Goal: Task Accomplishment & Management: Complete application form

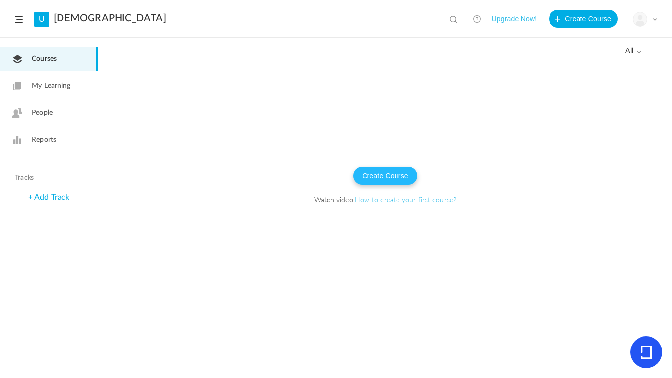
click at [395, 175] on button "Create Course" at bounding box center [385, 176] width 64 height 18
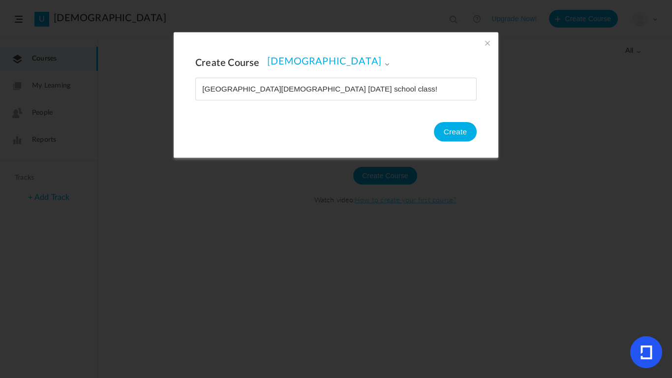
type input "[GEOGRAPHIC_DATA][DEMOGRAPHIC_DATA] [DATE] school class!"
click at [465, 134] on button "Create" at bounding box center [455, 132] width 43 height 20
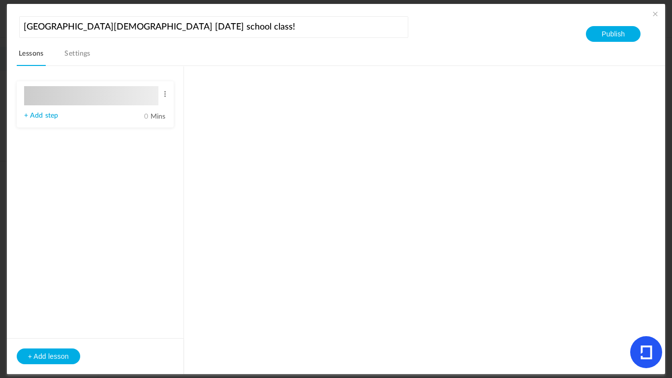
type input "Lesson 1"
type input "0"
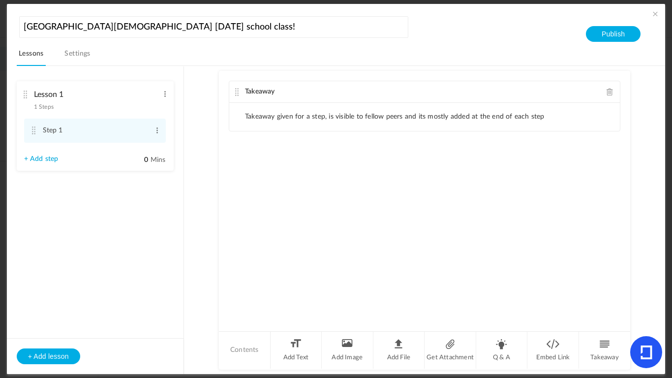
click at [296, 121] on li "Takeaway given for a step, is visible to fellow peers and its mostly added at t…" at bounding box center [395, 117] width 300 height 8
click at [157, 131] on span at bounding box center [157, 130] width 7 height 10
click at [143, 149] on link "Edit" at bounding box center [141, 147] width 38 height 12
click at [133, 136] on input "Step 1" at bounding box center [96, 131] width 106 height 19
type input "S"
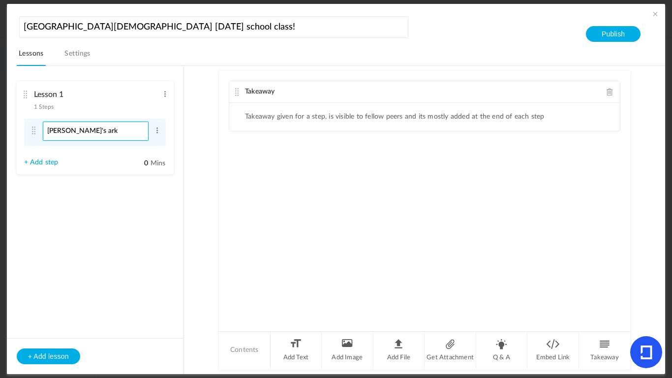
type input "[PERSON_NAME]'s ark"
click at [196, 185] on au-course-substep "Takeaway Takeaway given for a step, is visible to fellow peers and its mostly a…" at bounding box center [425, 220] width 458 height 309
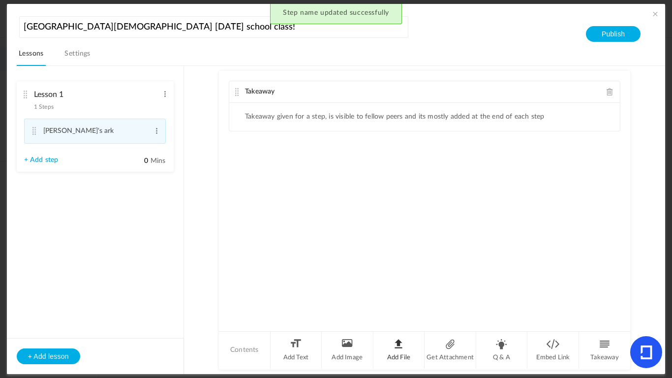
click at [408, 351] on li "Add File" at bounding box center [399, 350] width 52 height 37
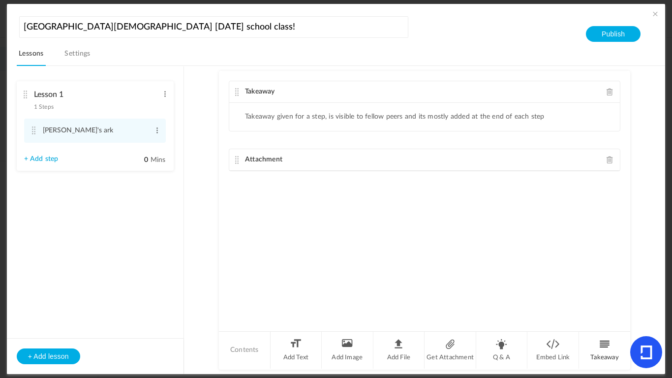
click at [586, 347] on li "Takeaway" at bounding box center [604, 350] width 51 height 37
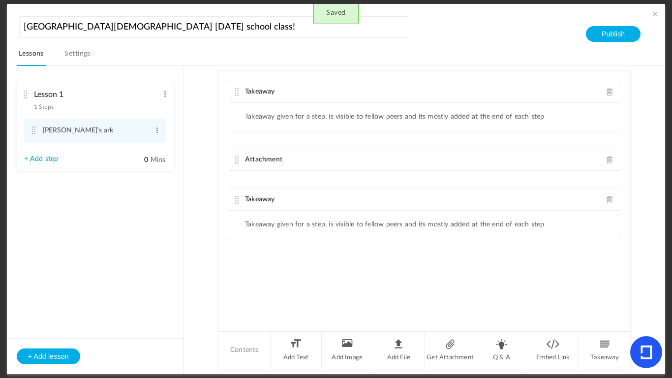
click at [609, 203] on span at bounding box center [610, 199] width 7 height 7
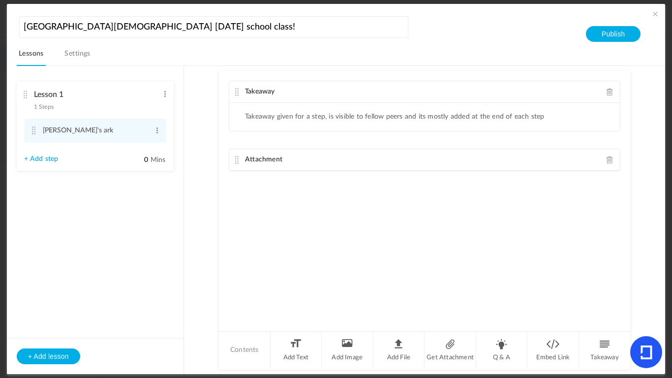
click at [609, 163] on span at bounding box center [610, 159] width 7 height 7
click at [498, 345] on li "Q & A" at bounding box center [502, 350] width 52 height 37
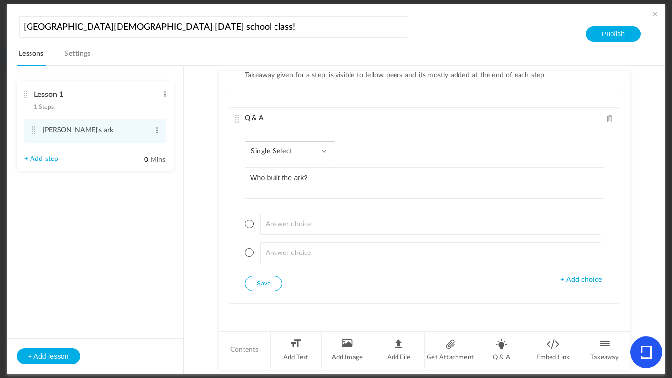
type textarea "Who built the ark?"
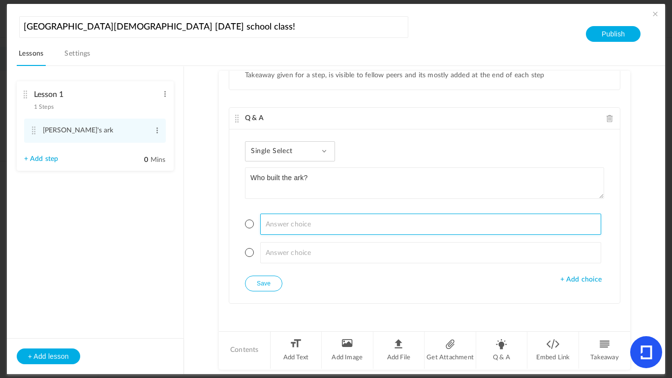
click at [320, 218] on input at bounding box center [430, 224] width 341 height 21
type input "n"
type input "[PERSON_NAME]"
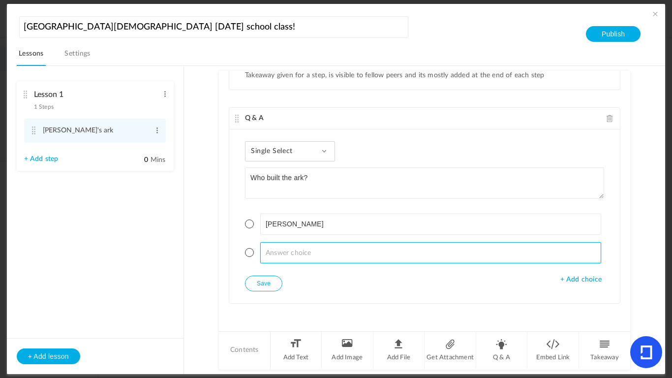
click at [331, 242] on input at bounding box center [430, 252] width 341 height 21
type input "Mark"
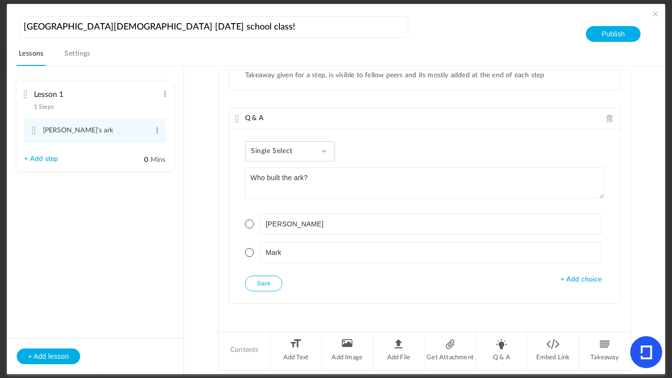
click at [318, 272] on ul "[PERSON_NAME]" at bounding box center [424, 238] width 359 height 74
click at [251, 220] on span at bounding box center [249, 223] width 9 height 9
click at [271, 282] on button "Save" at bounding box center [263, 284] width 37 height 16
click at [508, 347] on li "Q & A" at bounding box center [502, 350] width 52 height 37
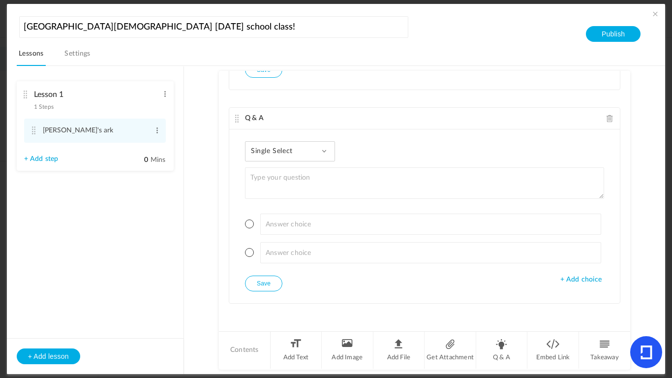
scroll to position [276, 0]
type textarea "Why did [DEMOGRAPHIC_DATA] want [PERSON_NAME] to build the ark?"
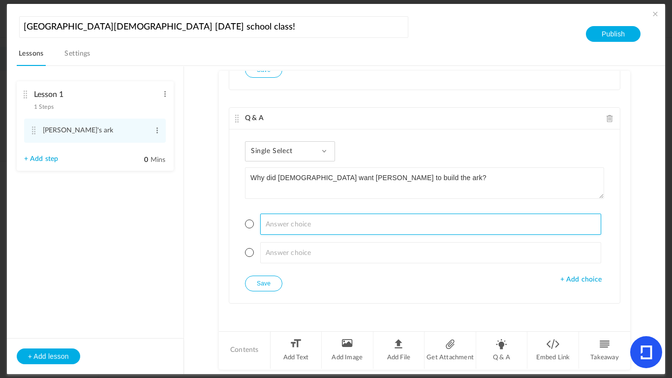
click at [343, 219] on input at bounding box center [430, 224] width 341 height 21
type input "t"
type input "To save his family and the animals from the flood."
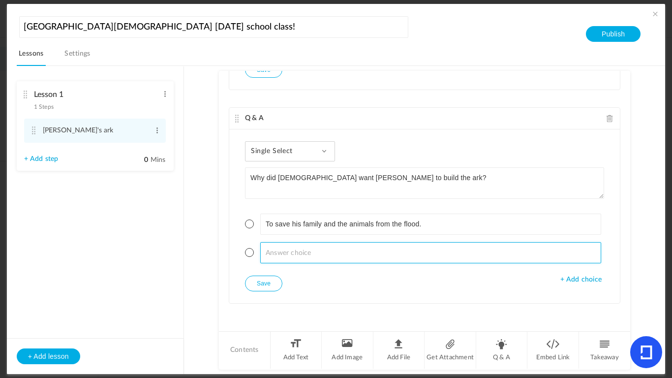
click at [344, 248] on input at bounding box center [430, 252] width 341 height 21
type input "To go fishing until he caught 145 fish."
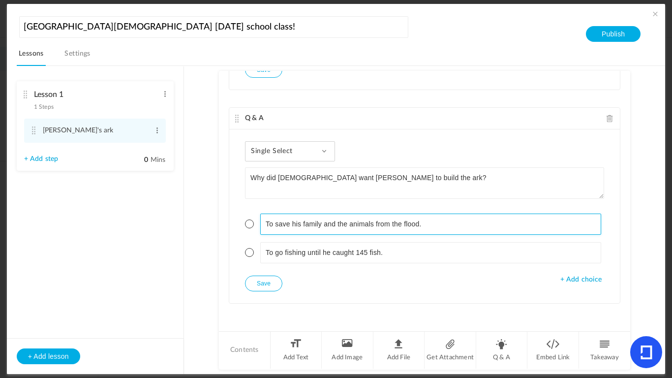
click at [241, 223] on div "Single Select Single Select Multi Select True or False Paragraph Answer Why did…" at bounding box center [424, 216] width 391 height 174
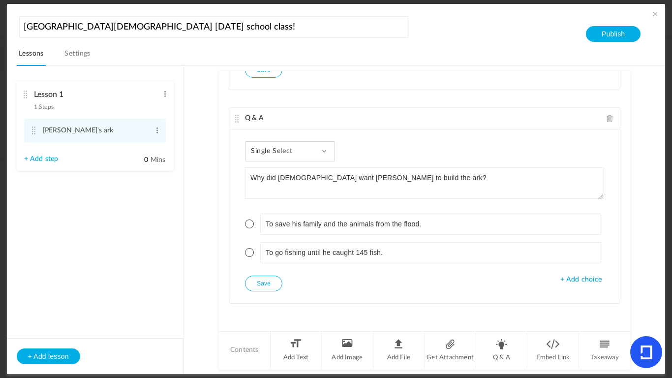
click at [248, 223] on span at bounding box center [249, 223] width 9 height 9
click at [267, 277] on button "Save" at bounding box center [263, 284] width 37 height 16
click at [304, 161] on div "Single Select Single Select Multi Select True or False Paragraph Answer" at bounding box center [275, 151] width 61 height 20
click at [283, 155] on span "Single Select" at bounding box center [275, 151] width 49 height 8
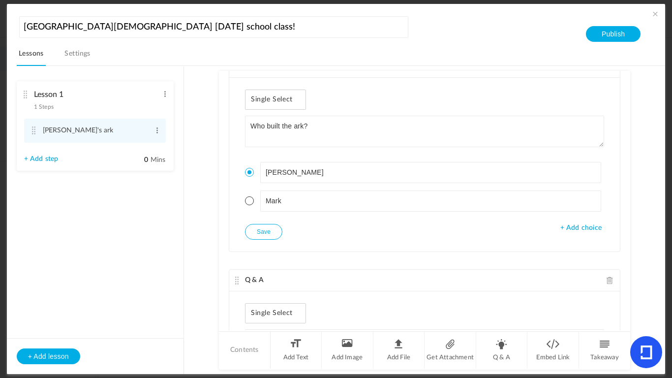
scroll to position [91, 0]
click at [285, 106] on span "Single Select" at bounding box center [275, 102] width 49 height 8
click at [561, 235] on span "+ Add choice" at bounding box center [580, 230] width 41 height 8
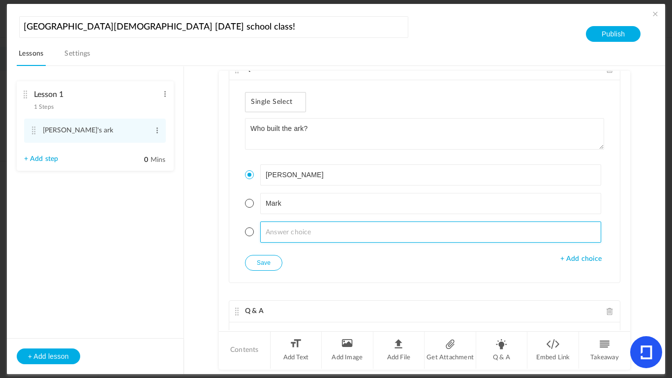
click at [416, 243] on input at bounding box center [430, 231] width 341 height 21
type input "luke"
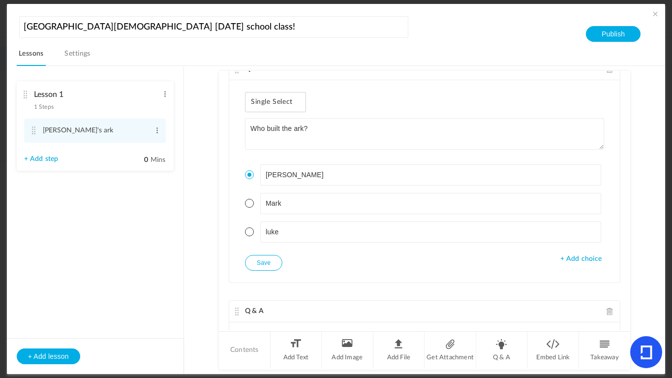
click at [560, 263] on span "+ Add choice" at bounding box center [580, 259] width 41 height 8
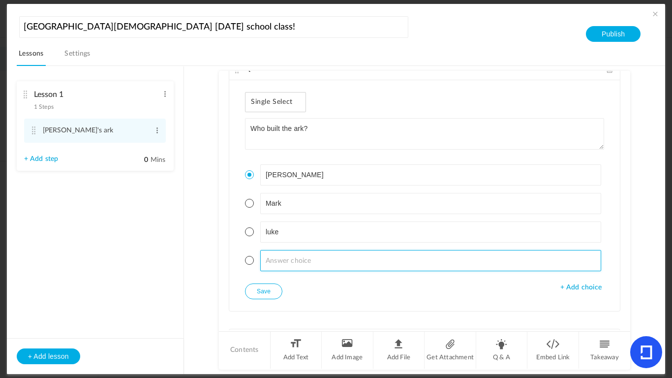
click at [356, 271] on input at bounding box center [430, 260] width 341 height 21
click at [282, 271] on input "[PERSON_NAME]" at bounding box center [430, 260] width 341 height 21
click at [300, 271] on input "[PERSON_NAME]" at bounding box center [430, 260] width 341 height 21
type input "m"
type input "[PERSON_NAME]"
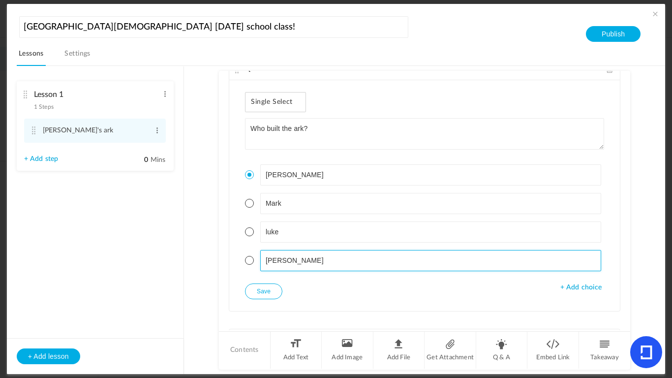
type input "[PERSON_NAME]"
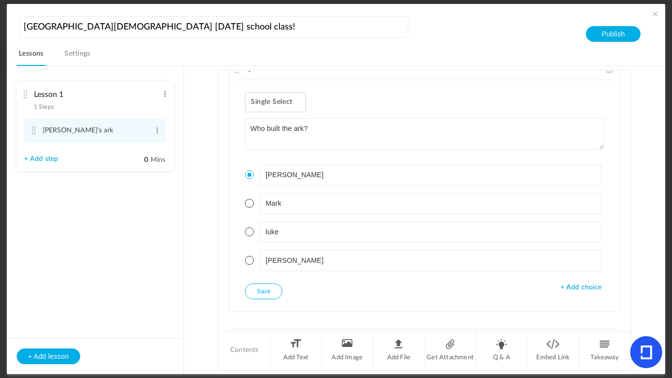
click at [303, 283] on ul "[PERSON_NAME] [PERSON_NAME]" at bounding box center [424, 217] width 359 height 131
click at [275, 299] on button "Save" at bounding box center [263, 291] width 37 height 16
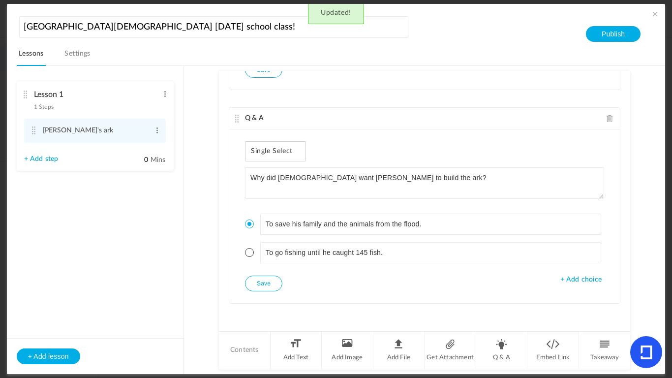
scroll to position [334, 0]
click at [572, 281] on span "+ Add choice" at bounding box center [580, 280] width 41 height 8
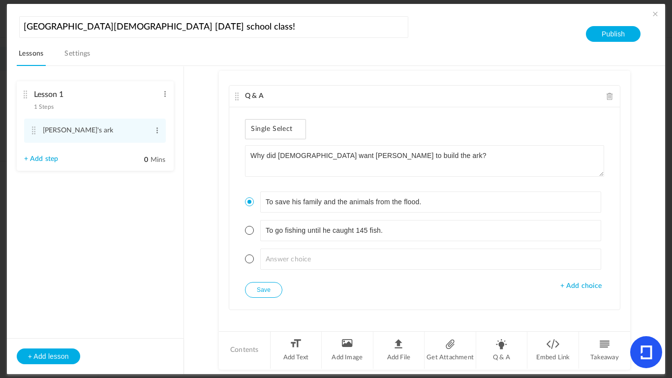
click at [573, 290] on span "+ Add choice" at bounding box center [580, 286] width 41 height 8
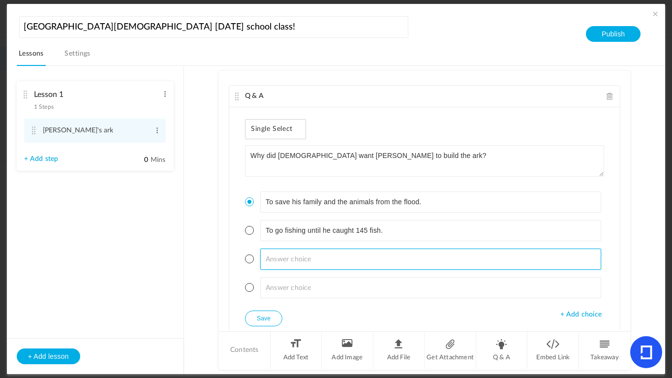
click at [426, 270] on input at bounding box center [430, 258] width 341 height 21
type input "To save his kin folk"
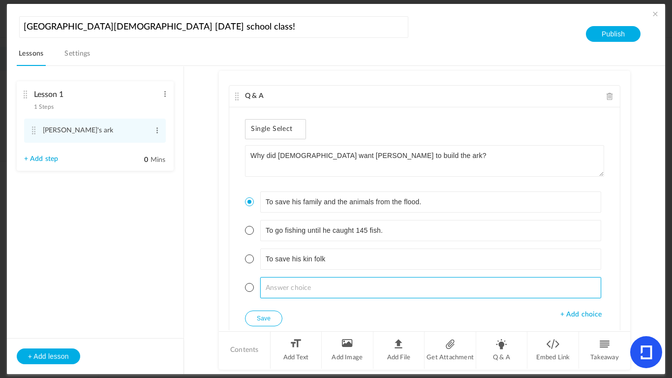
click at [419, 298] on input at bounding box center [430, 287] width 341 height 21
type input "to save the animals"
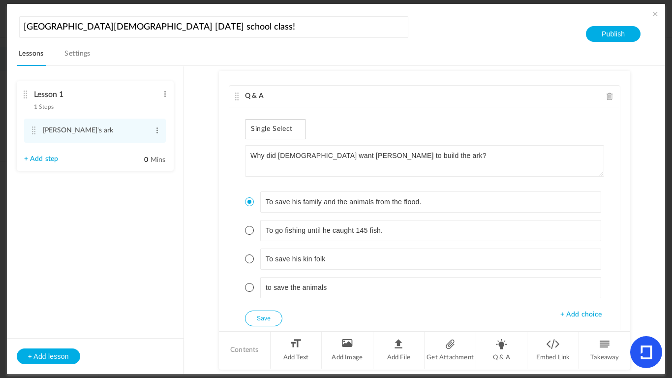
click at [199, 328] on au-course-substep "Takeaway Takeaway given for a step, is visible to fellow peers and its mostly a…" at bounding box center [425, 220] width 458 height 309
click at [275, 137] on div "Single Select Single Select Multi Select True or False Paragraph Answer" at bounding box center [275, 129] width 61 height 20
click at [277, 133] on span "Single Select" at bounding box center [275, 129] width 49 height 8
click at [341, 352] on li "Add Image" at bounding box center [348, 350] width 52 height 37
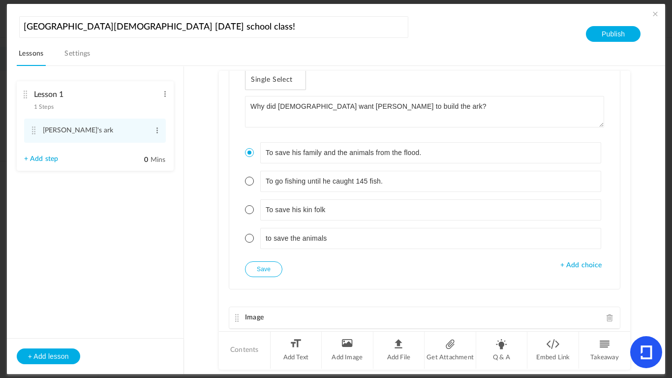
scroll to position [433, 0]
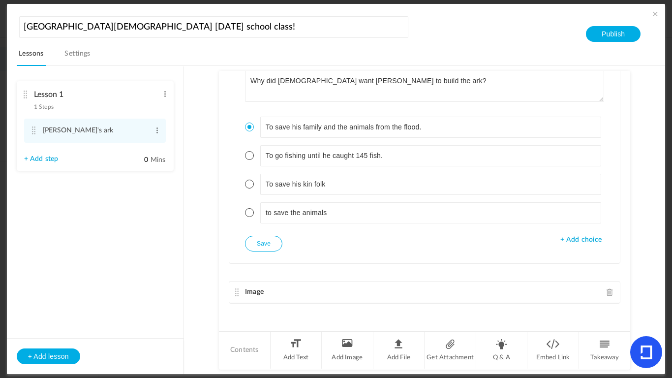
click at [607, 294] on span at bounding box center [610, 291] width 7 height 7
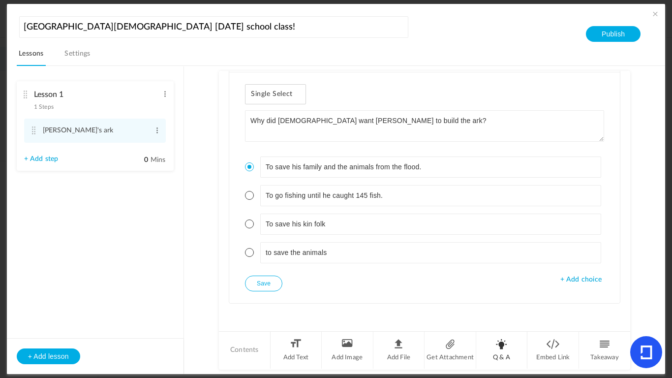
click at [495, 354] on li "Q & A" at bounding box center [502, 350] width 52 height 37
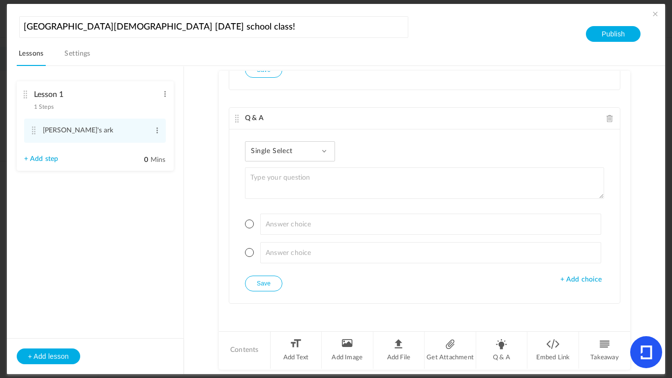
scroll to position [612, 0]
type textarea "Hoe"
type textarea "How long did the rain last?"
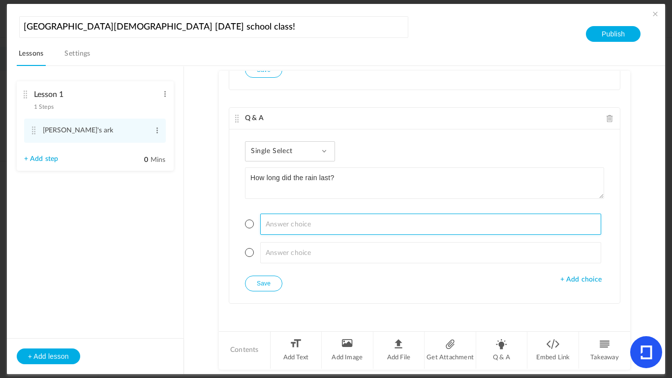
click at [270, 224] on input at bounding box center [430, 224] width 341 height 21
type input "40 days and 39 nights."
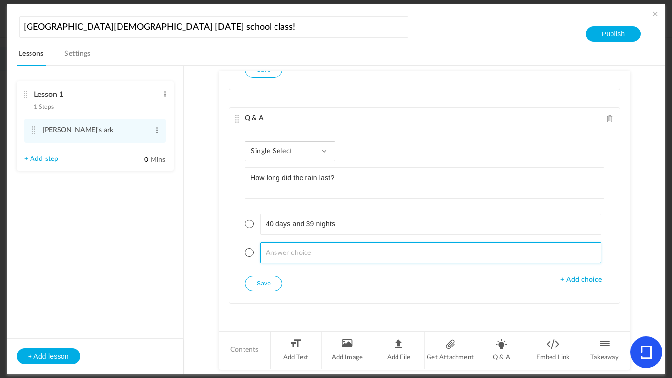
click at [273, 248] on input at bounding box center [430, 252] width 341 height 21
type input "40 days and 40 days"
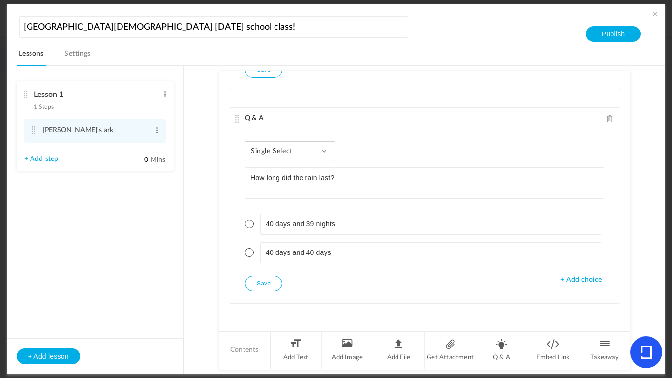
click at [567, 276] on span "+ Add choice" at bounding box center [580, 280] width 41 height 8
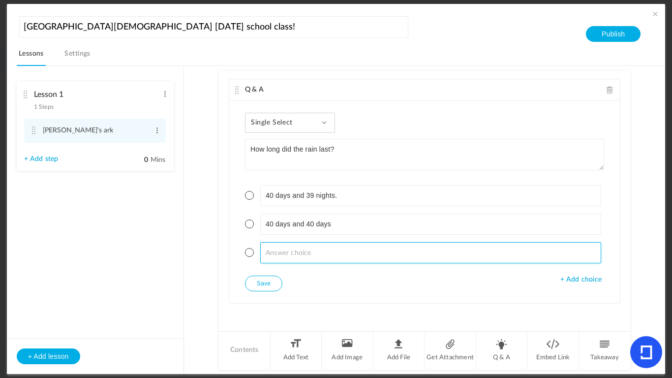
click at [484, 263] on input at bounding box center [430, 252] width 341 height 21
type input "40 days and 40 nights"
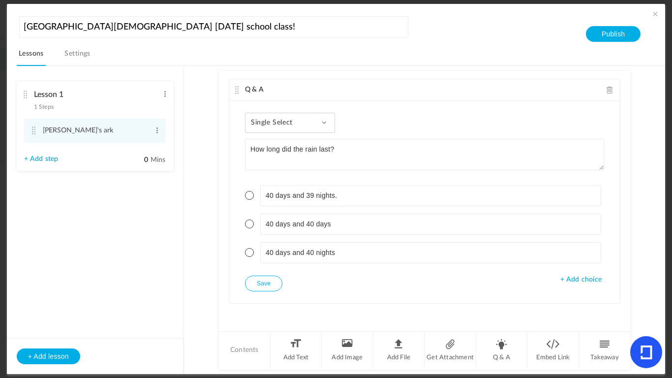
click at [561, 284] on span "+ Add choice" at bounding box center [580, 280] width 41 height 8
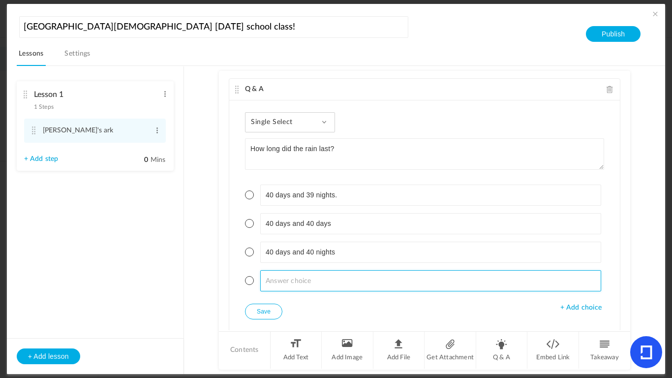
click at [466, 291] on input at bounding box center [430, 280] width 341 height 21
type input "40 days and 41 nights"
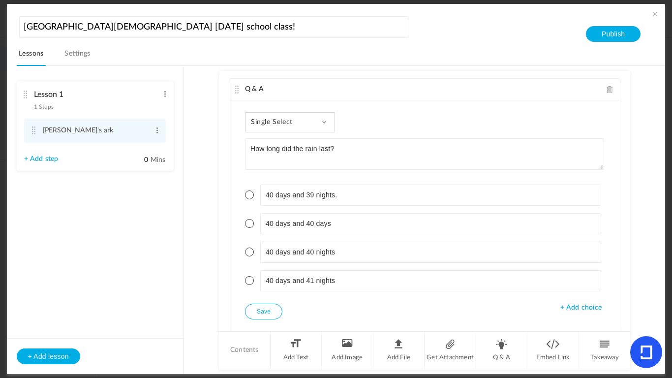
click at [219, 275] on div "Takeaway Takeaway given for a step, is visible to fellow peers and its mostly a…" at bounding box center [424, 201] width 411 height 260
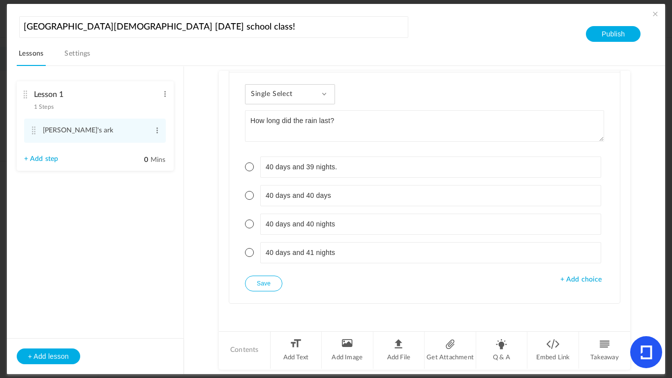
click at [280, 277] on button "Save" at bounding box center [263, 284] width 37 height 16
click at [242, 221] on div "Single Select Single Select Multi Select True or False Paragraph Answer How lon…" at bounding box center [424, 187] width 391 height 231
click at [248, 220] on span at bounding box center [249, 223] width 9 height 9
click at [270, 286] on button "Save" at bounding box center [263, 284] width 37 height 16
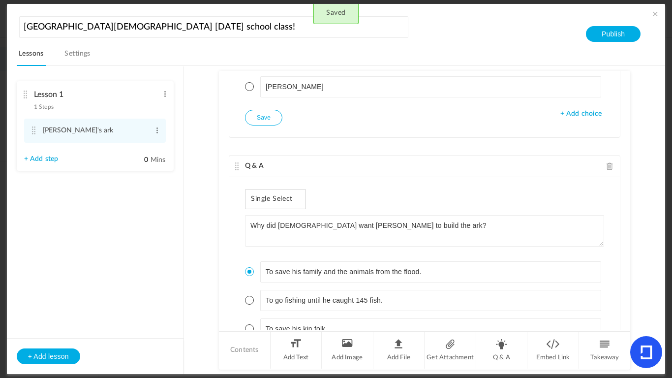
scroll to position [0, 0]
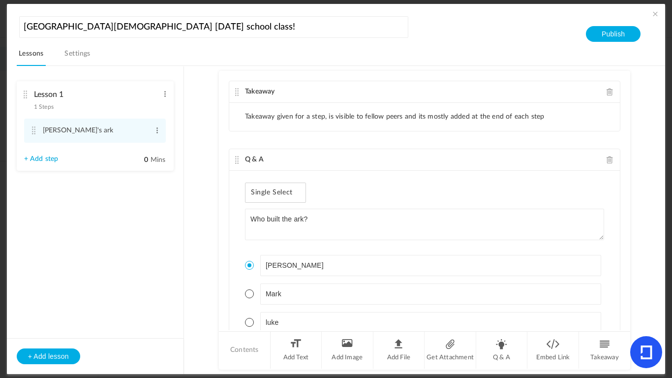
click at [370, 114] on li "Takeaway given for a step, is visible to fellow peers and its mostly added at t…" at bounding box center [395, 117] width 300 height 8
click at [307, 121] on li "Takeaway given for a step, is visible to fellow peers and its mostly added at t…" at bounding box center [395, 117] width 300 height 8
click at [399, 120] on li "Takeaway given for a step, is visible to fellow peers and its mostly added at t…" at bounding box center [395, 117] width 300 height 8
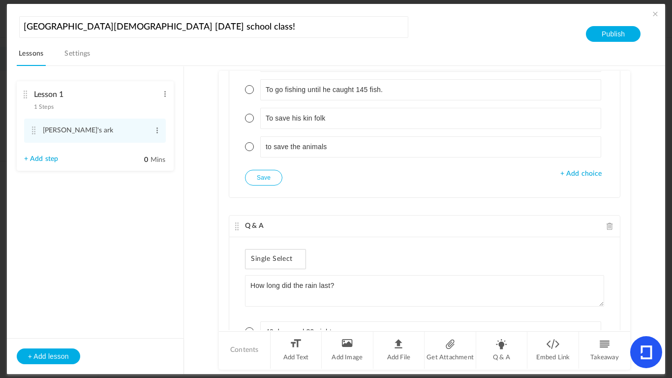
scroll to position [479, 0]
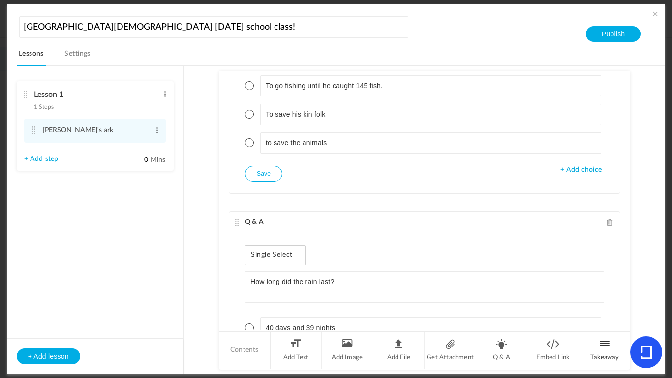
click at [594, 346] on li "Takeaway" at bounding box center [604, 350] width 51 height 37
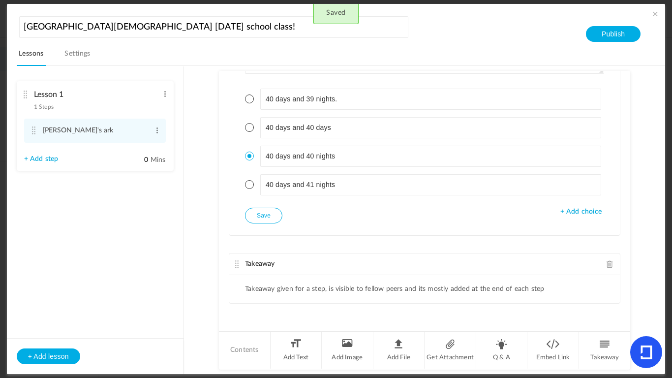
click at [355, 275] on ul "Takeaway given for a step, is visible to fellow peers and its mostly added at t…" at bounding box center [424, 289] width 391 height 28
click at [396, 285] on li "Takeaway given for a step, is visible to fellow peers and its mostly added at t…" at bounding box center [395, 289] width 300 height 8
click at [435, 285] on li "Takeaway given for a step, is visible to fellow peers and its mostly added at t…" at bounding box center [395, 289] width 300 height 8
click at [607, 260] on span at bounding box center [610, 263] width 7 height 7
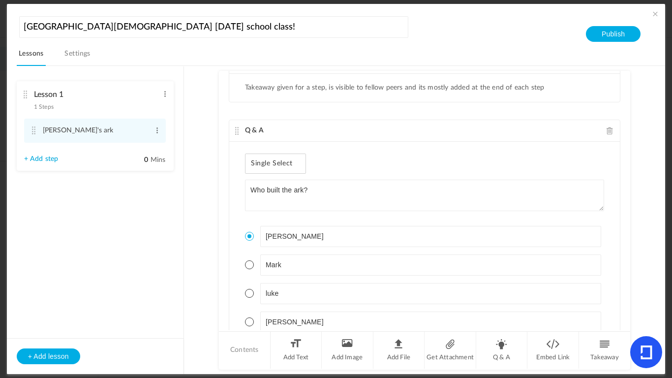
scroll to position [0, 0]
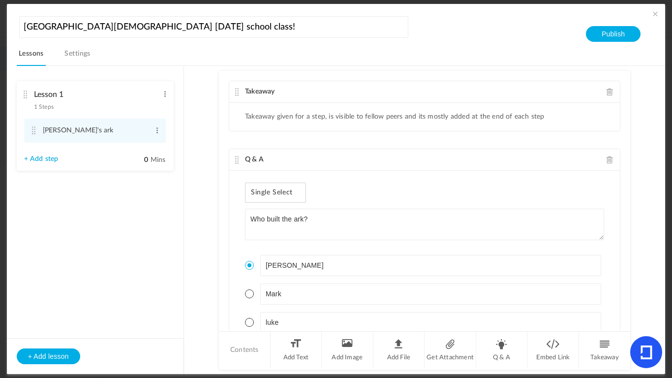
click at [607, 92] on span at bounding box center [610, 91] width 7 height 7
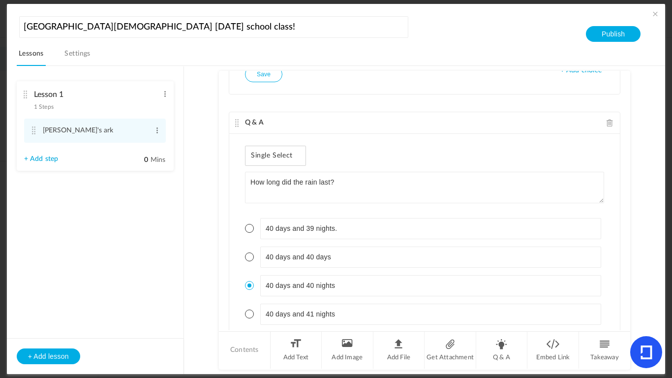
scroll to position [592, 0]
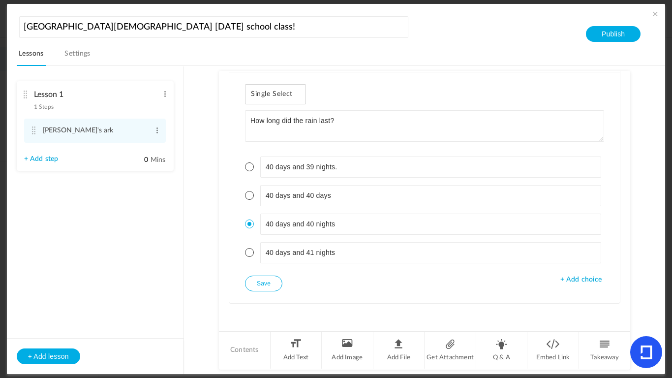
click at [114, 104] on div "Lesson 1 1 Steps Edit Delete" at bounding box center [91, 98] width 135 height 26
click at [42, 162] on link "+ Add step" at bounding box center [41, 159] width 34 height 8
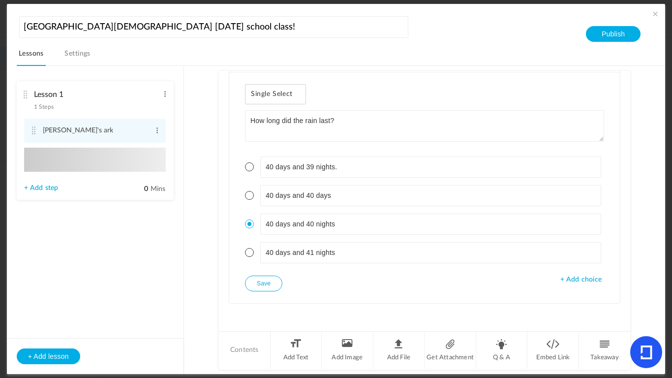
type input "Step 2"
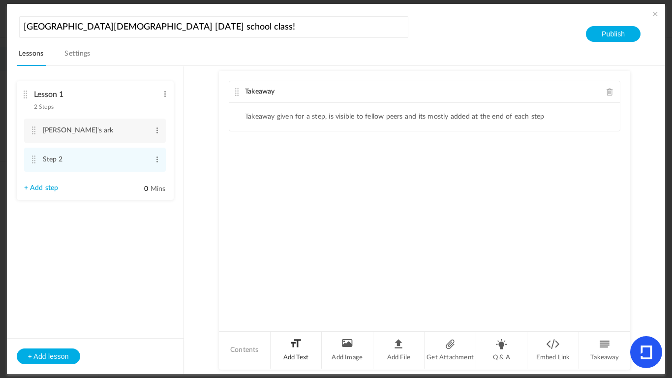
click at [299, 355] on li "Add Text" at bounding box center [297, 350] width 52 height 37
click at [304, 183] on p at bounding box center [425, 177] width 376 height 12
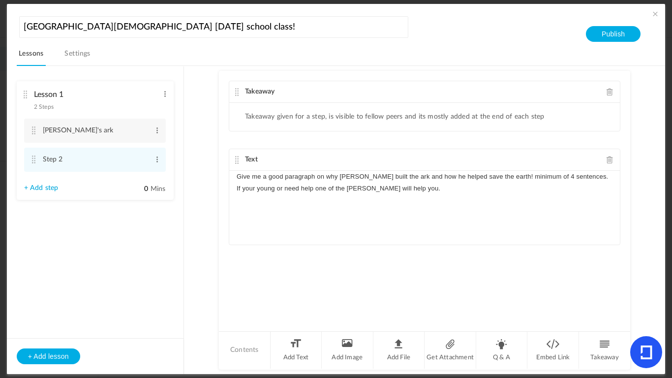
click at [372, 194] on p "Give me a good paragraph on why [PERSON_NAME] built the ark and how he helped s…" at bounding box center [425, 183] width 376 height 24
click at [368, 194] on p "Give me a good paragraph on why [PERSON_NAME] built the ark and how he helped s…" at bounding box center [425, 183] width 376 height 24
click at [385, 209] on div "Give me a good paragraph on why [PERSON_NAME] built the ark and how he helped s…" at bounding box center [424, 208] width 391 height 74
click at [429, 221] on div "Give me a good paragraph on why [PERSON_NAME] built the ark and how he helped s…" at bounding box center [424, 208] width 391 height 74
click at [383, 245] on div "Give me a good paragraph on why [PERSON_NAME] built the ark and how he helped s…" at bounding box center [424, 208] width 391 height 74
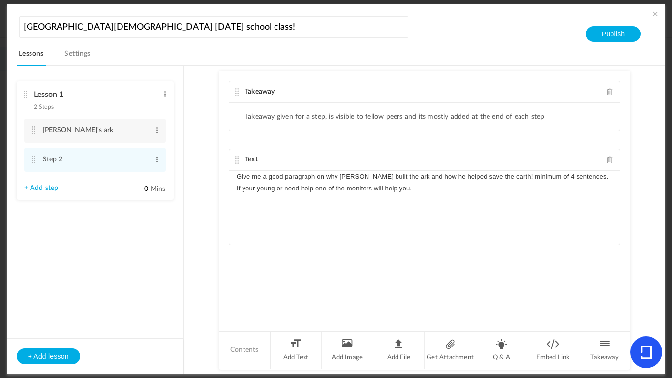
click at [391, 278] on div "Takeaway Takeaway given for a step, is visible to fellow peers and its mostly a…" at bounding box center [424, 201] width 411 height 260
click at [608, 94] on span at bounding box center [610, 91] width 7 height 7
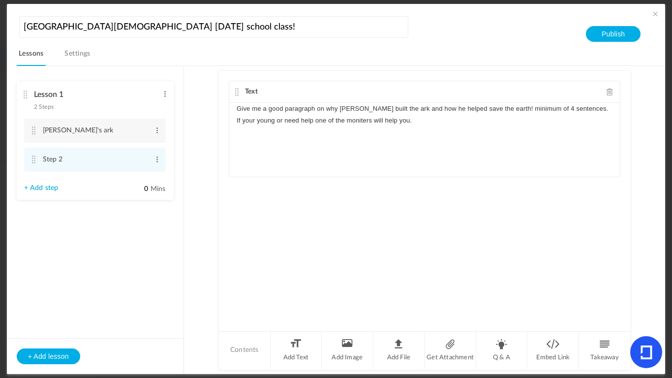
click at [45, 187] on link "+ Add step" at bounding box center [41, 188] width 34 height 8
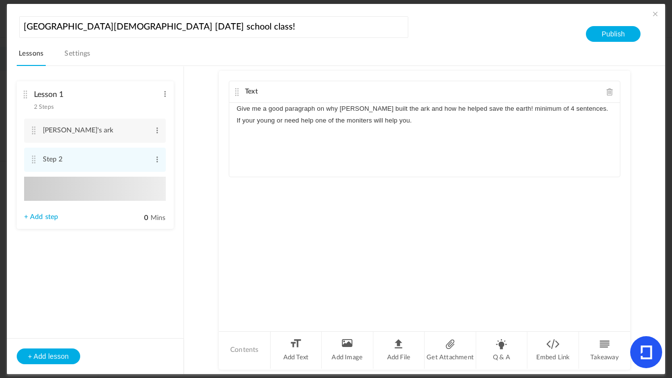
type input "Step 3"
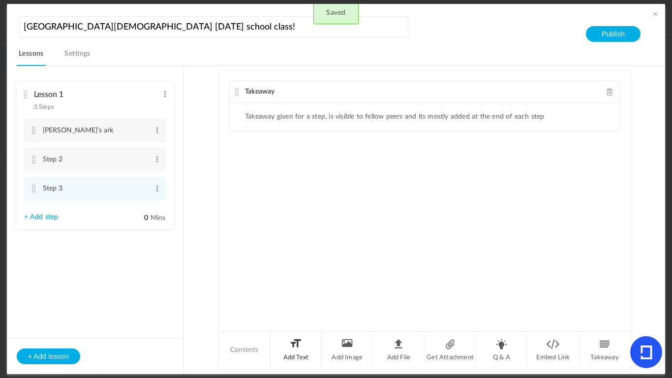
click at [309, 351] on li "Add Text" at bounding box center [297, 350] width 52 height 37
click at [609, 95] on span at bounding box center [610, 91] width 7 height 7
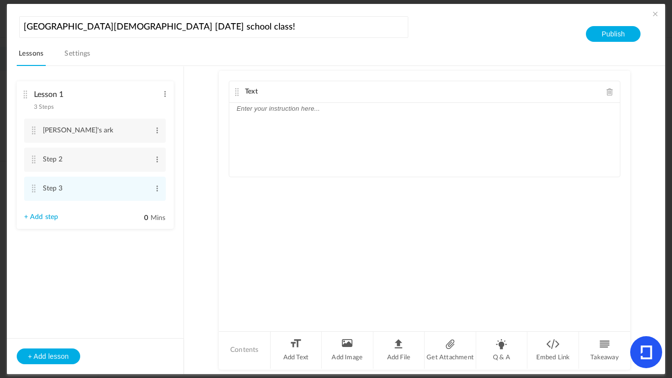
click at [496, 131] on div at bounding box center [424, 140] width 391 height 74
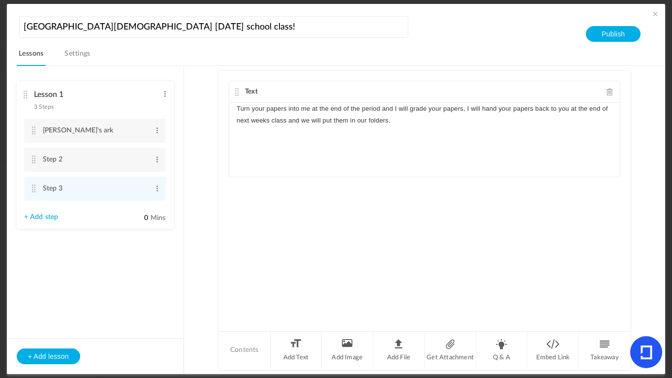
click at [380, 212] on div "Text Turn your papers into me at the end of the period and I will grade your pa…" at bounding box center [424, 201] width 411 height 260
click at [604, 38] on button "Publish" at bounding box center [613, 34] width 55 height 16
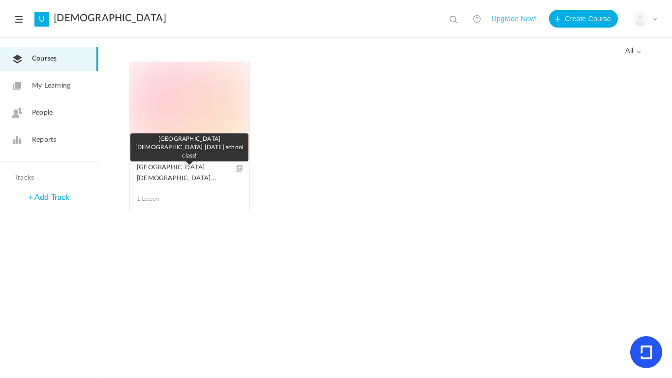
click at [180, 172] on span "[GEOGRAPHIC_DATA][DEMOGRAPHIC_DATA] [DATE] school class!" at bounding box center [182, 173] width 91 height 22
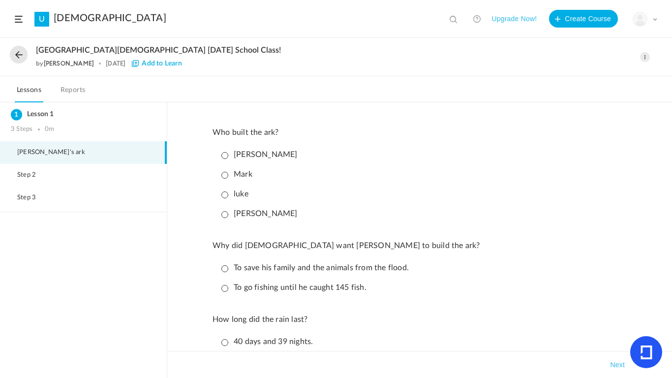
click at [227, 154] on p "[PERSON_NAME]" at bounding box center [259, 154] width 76 height 9
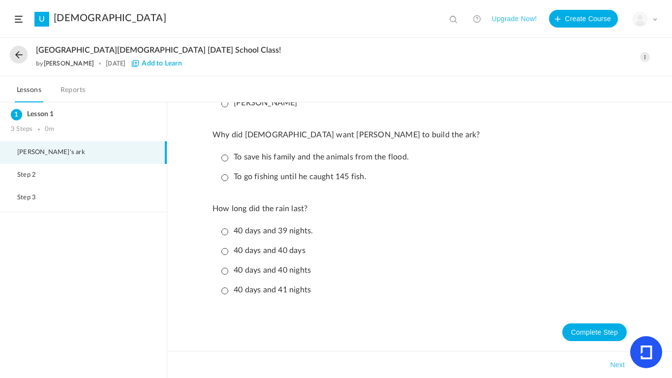
scroll to position [136, 0]
click at [223, 153] on p "To save his family and the animals from the flood." at bounding box center [314, 157] width 187 height 9
click at [223, 266] on p "40 days and 40 nights" at bounding box center [266, 270] width 90 height 9
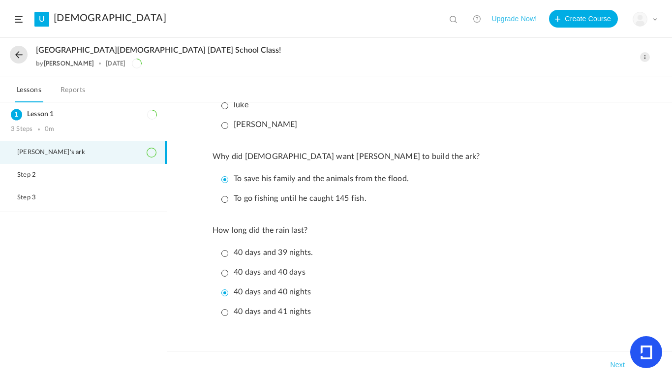
scroll to position [136, 0]
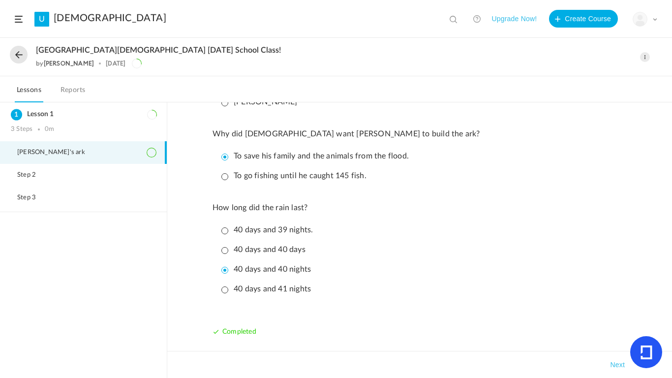
click at [621, 363] on button "Next" at bounding box center [617, 365] width 19 height 12
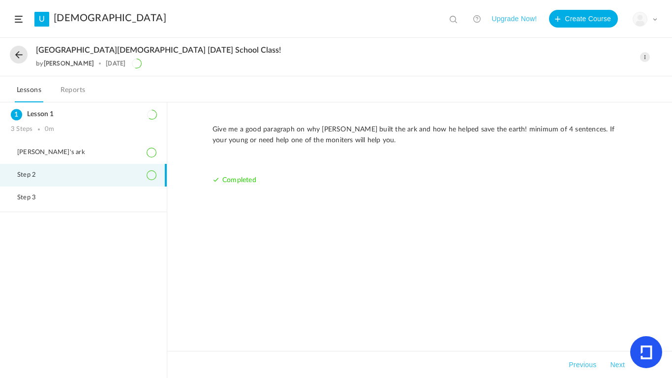
click at [302, 181] on div "Give me a good paragraph on why [PERSON_NAME] built the ark and how he helped s…" at bounding box center [420, 161] width 414 height 75
click at [340, 154] on div "Give me a good paragraph on why [PERSON_NAME] built the ark and how he helped s…" at bounding box center [420, 161] width 414 height 75
click at [610, 364] on button "Next" at bounding box center [617, 365] width 19 height 12
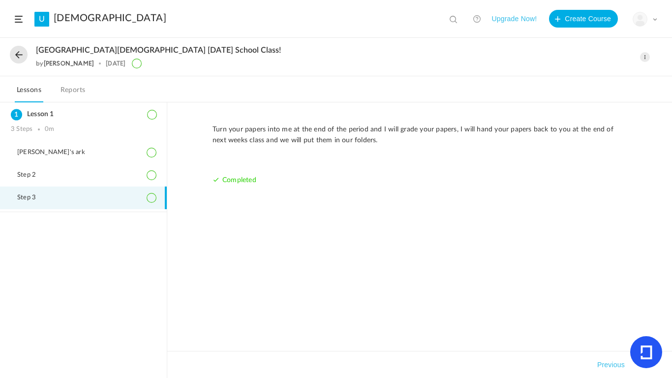
click at [614, 363] on button "Previous" at bounding box center [610, 365] width 31 height 12
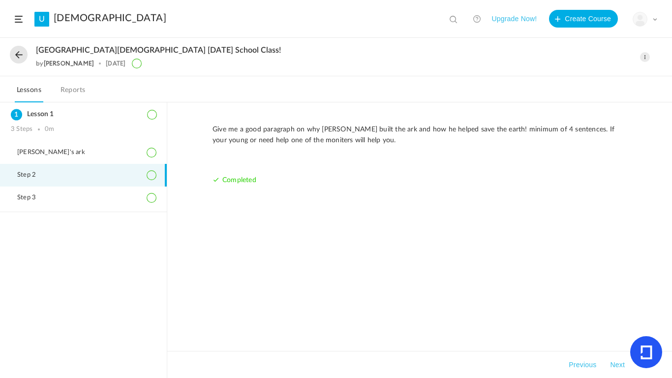
click at [618, 366] on button "Next" at bounding box center [617, 365] width 19 height 12
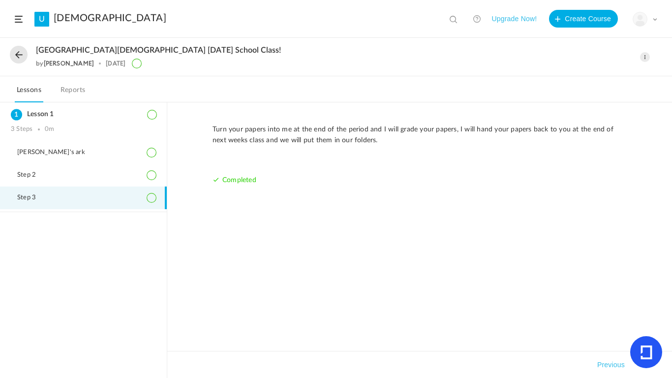
click at [644, 352] on icon at bounding box center [647, 352] width 12 height 14
click at [116, 138] on div "Lesson 1 3 Steps 0m" at bounding box center [83, 121] width 167 height 39
click at [84, 90] on link "Reports" at bounding box center [73, 93] width 29 height 19
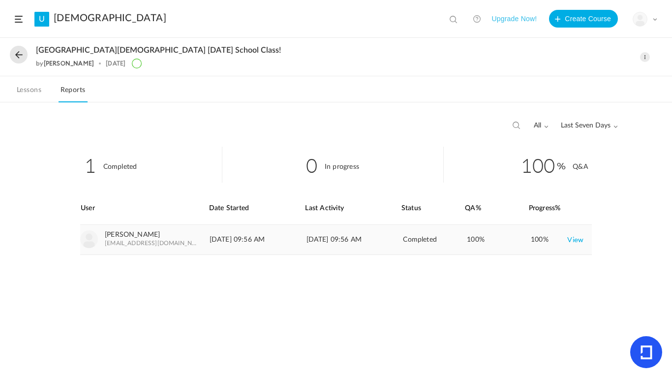
click at [574, 243] on link "View" at bounding box center [575, 240] width 16 height 18
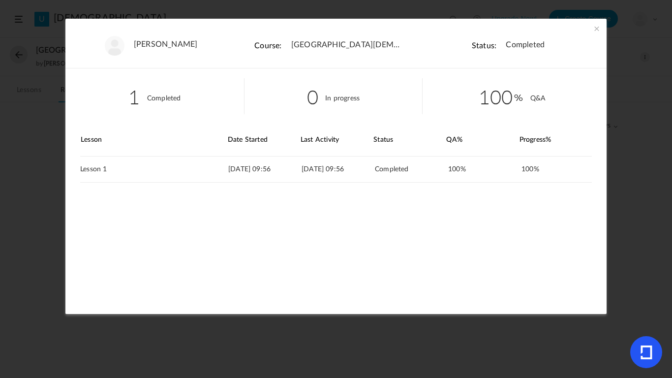
click at [325, 96] on cite "In progress" at bounding box center [342, 98] width 34 height 7
click at [568, 171] on link "View" at bounding box center [575, 169] width 16 height 18
click at [598, 26] on span at bounding box center [597, 29] width 10 height 10
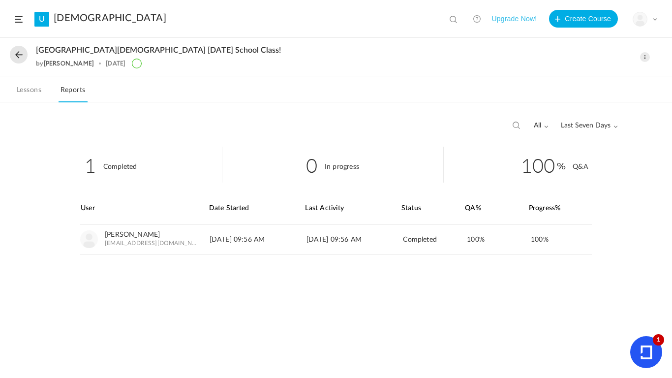
click at [22, 58] on button at bounding box center [19, 55] width 18 height 18
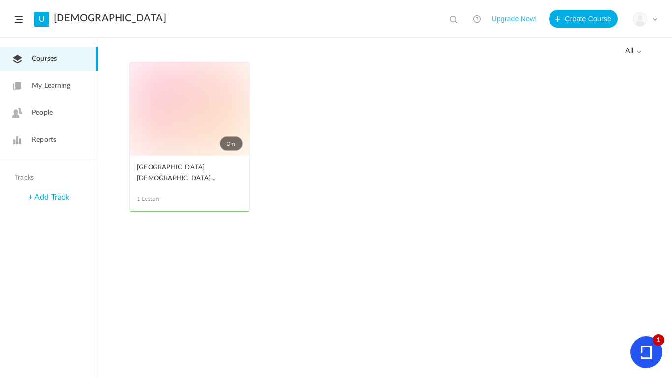
click at [55, 139] on span "Reports" at bounding box center [44, 140] width 24 height 10
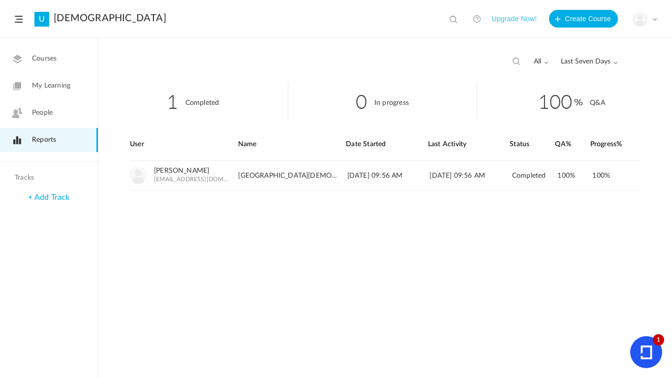
click at [56, 119] on link "People" at bounding box center [49, 113] width 98 height 24
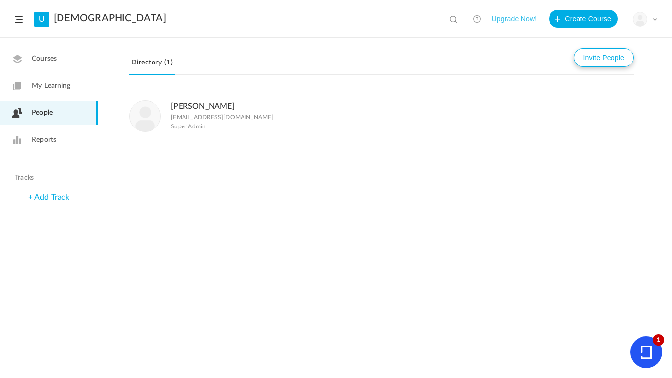
click at [591, 55] on button "Invite People" at bounding box center [604, 57] width 60 height 19
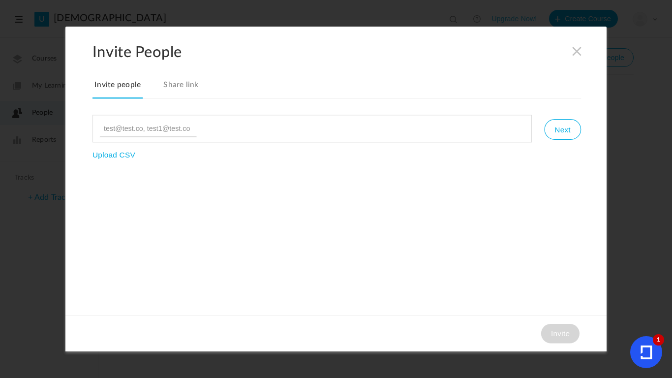
click at [156, 141] on ul at bounding box center [311, 129] width 439 height 28
click at [576, 50] on span at bounding box center [577, 51] width 11 height 11
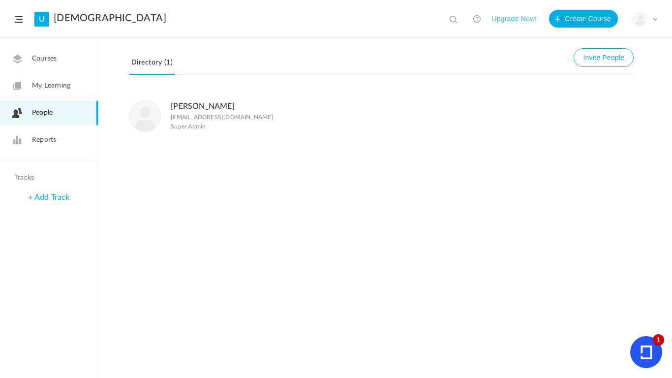
click at [68, 205] on div "+ Add Track" at bounding box center [49, 197] width 98 height 21
click at [62, 201] on link "+ Add Track" at bounding box center [48, 197] width 41 height 8
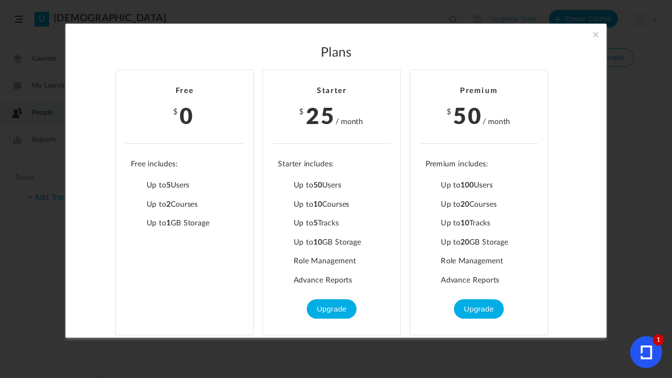
click at [206, 190] on li "Up to 5 Users" at bounding box center [184, 185] width 107 height 10
click at [230, 356] on section "Plans Free $ 0 Up to 5 Users Up to 2 Courses Up to 0 Tracks Up to 1 GB Storage …" at bounding box center [336, 189] width 672 height 378
click at [583, 27] on div "Plans Free $ 0 Up to 5 Users Up to 2 Courses Up to 0 Tracks Up to 1 GB Storage …" at bounding box center [335, 181] width 541 height 314
click at [590, 33] on span at bounding box center [595, 34] width 11 height 11
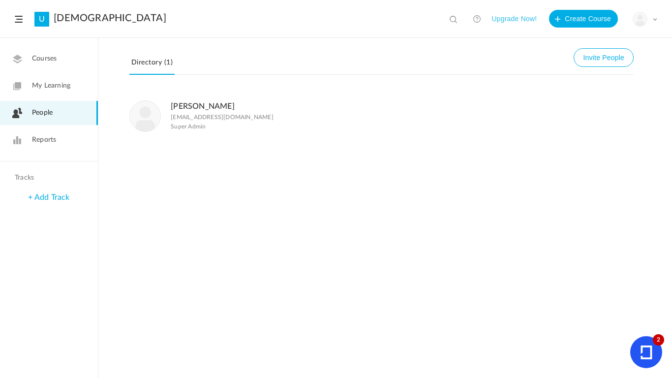
click at [27, 22] on header "U [DEMOGRAPHIC_DATA] View all No results Upgrade Now! Create Course My Profile …" at bounding box center [336, 19] width 672 height 38
click at [21, 20] on span at bounding box center [19, 19] width 8 height 7
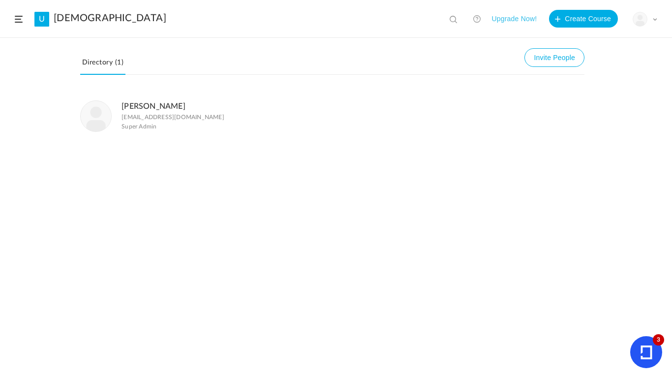
click at [661, 347] on icon at bounding box center [646, 352] width 32 height 32
